Goal: Information Seeking & Learning: Find specific fact

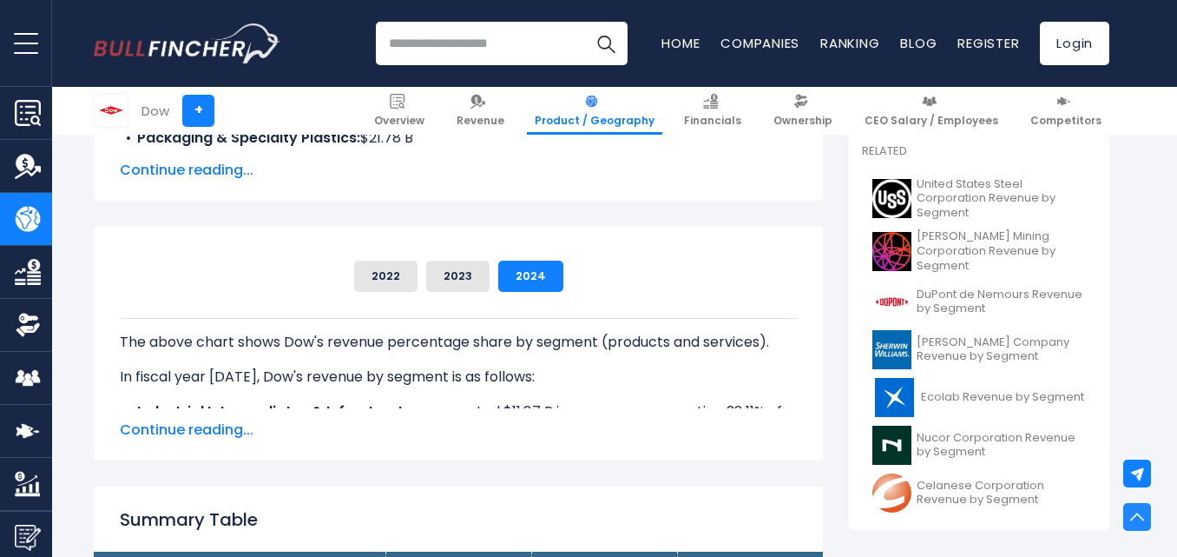
scroll to position [434, 0]
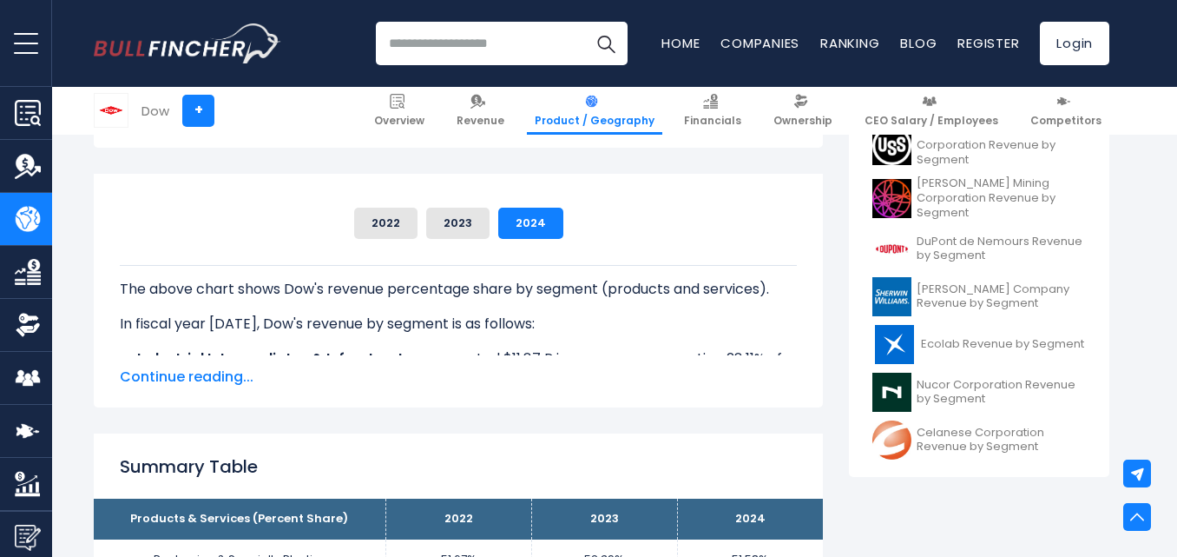
click at [208, 370] on span "Continue reading..." at bounding box center [458, 376] width 677 height 21
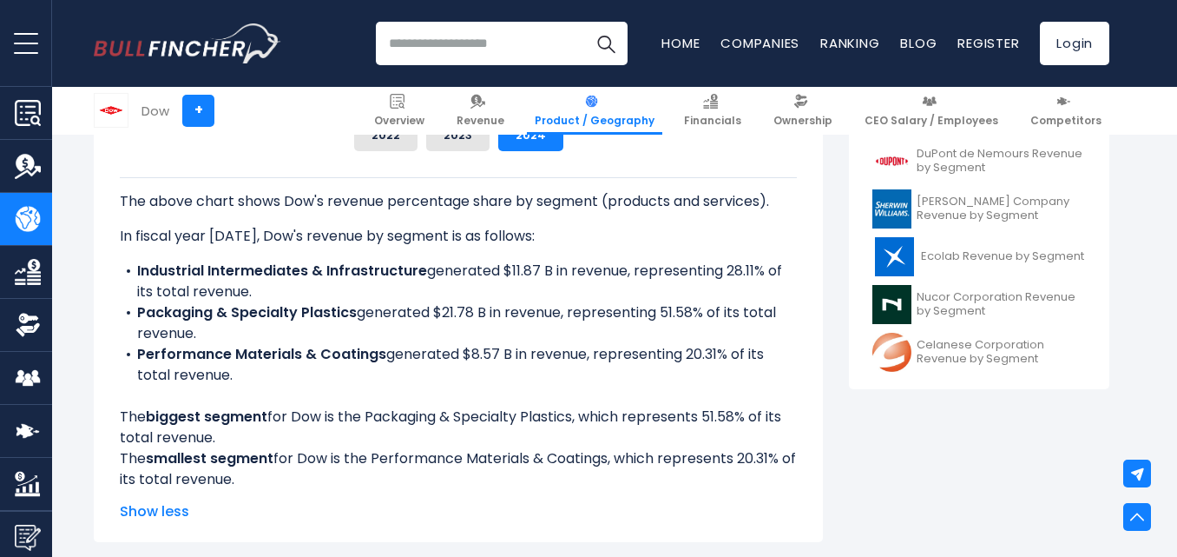
scroll to position [521, 0]
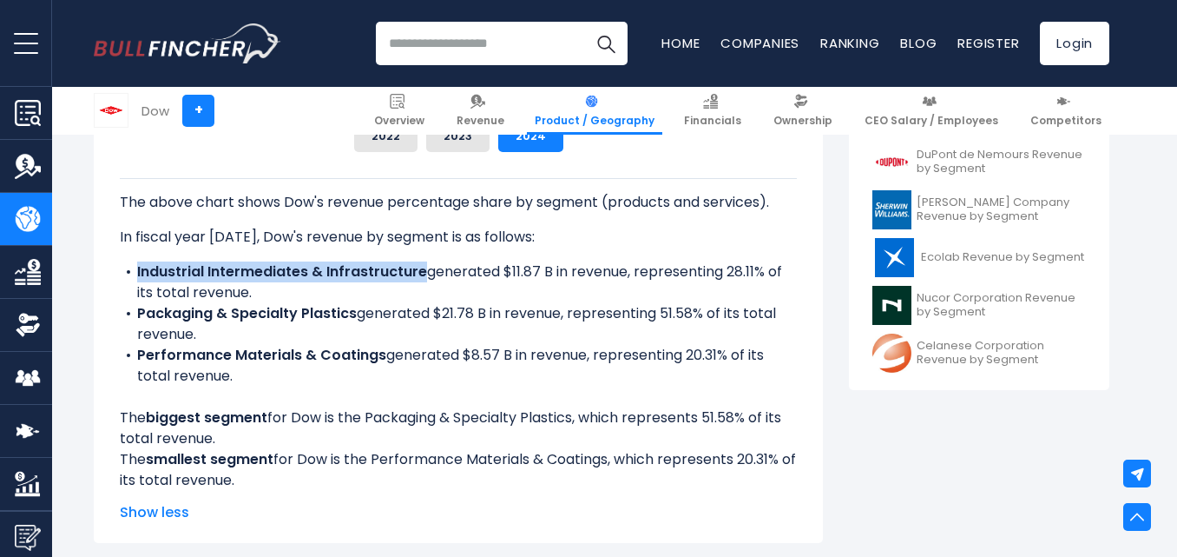
drag, startPoint x: 136, startPoint y: 271, endPoint x: 425, endPoint y: 274, distance: 288.3
click at [425, 274] on li "Industrial Intermediates & Infrastructure generated $11.87 B in revenue, repres…" at bounding box center [458, 282] width 677 height 42
copy b "Industrial Intermediates & Infrastructure"
click at [236, 313] on b "Packaging & Specialty Plastics" at bounding box center [247, 313] width 220 height 20
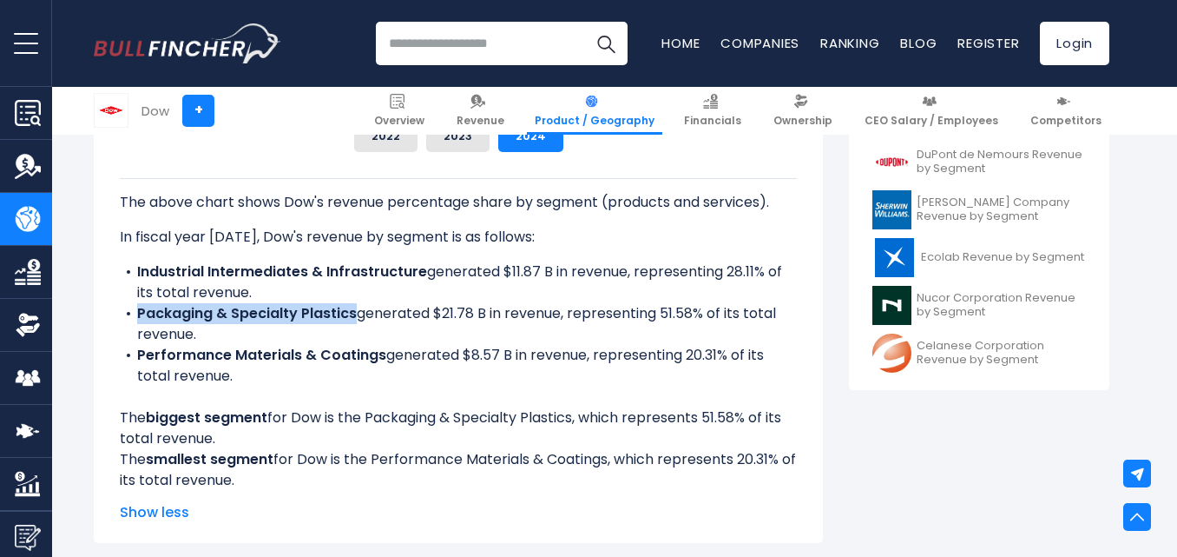
drag, startPoint x: 136, startPoint y: 315, endPoint x: 353, endPoint y: 313, distance: 217.1
click at [353, 313] on li "Packaging & Specialty Plastics generated $21.78 B in revenue, representing 51.5…" at bounding box center [458, 324] width 677 height 42
copy b "Packaging & Specialty Plastics"
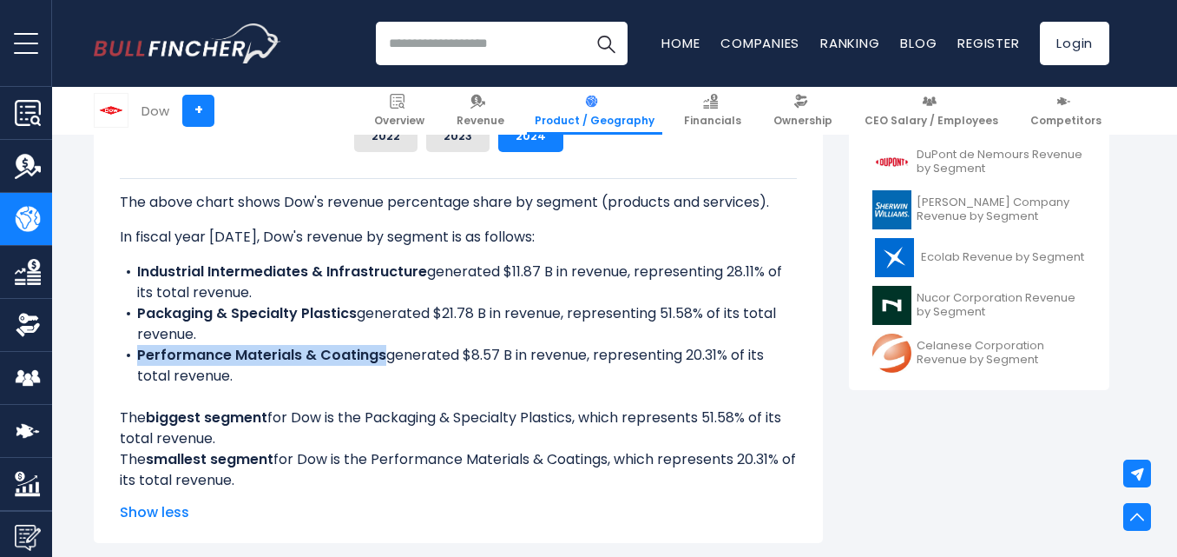
drag, startPoint x: 137, startPoint y: 356, endPoint x: 379, endPoint y: 362, distance: 241.5
click at [379, 362] on b "Performance Materials & Coatings" at bounding box center [261, 355] width 249 height 20
copy b "Performance Materials & Coatings"
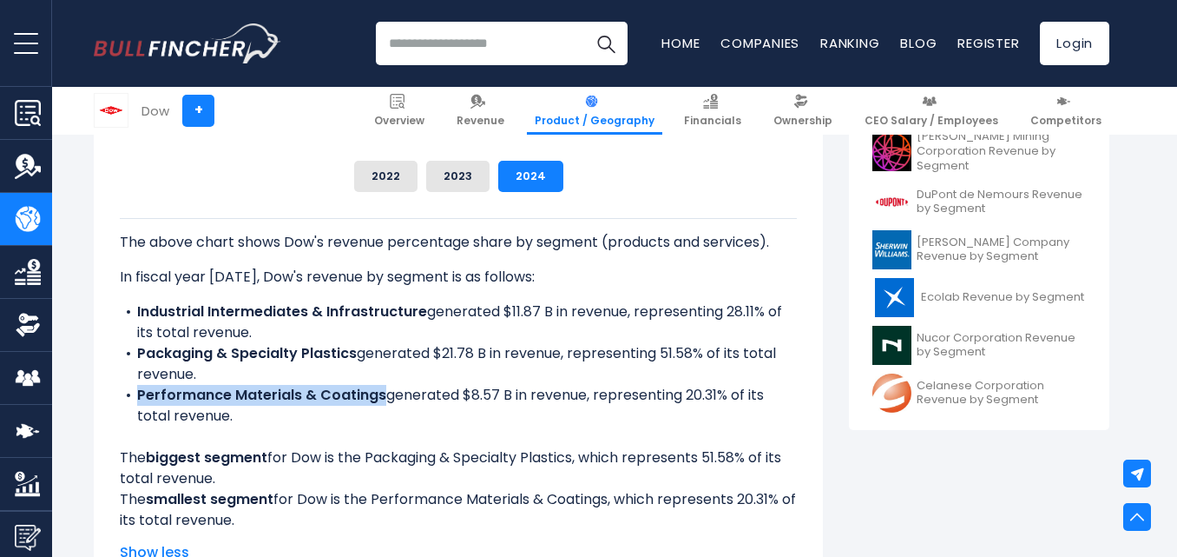
scroll to position [434, 0]
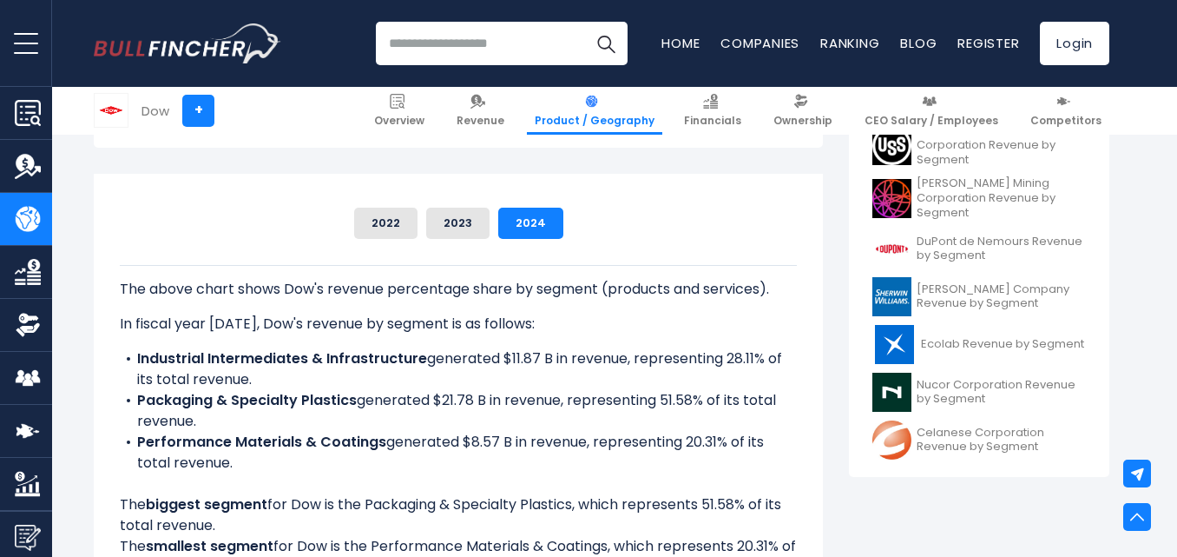
click at [293, 419] on li "Packaging & Specialty Plastics generated $21.78 B in revenue, representing 51.5…" at bounding box center [458, 411] width 677 height 42
